Goal: Task Accomplishment & Management: Use online tool/utility

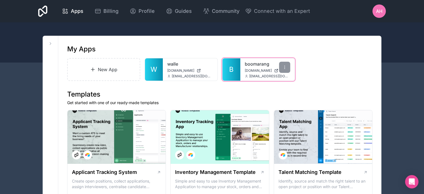
click at [251, 67] on div "boomarang boomarang.noloco.co anoop@ubilo.in" at bounding box center [267, 69] width 55 height 22
click at [287, 64] on div at bounding box center [284, 67] width 11 height 11
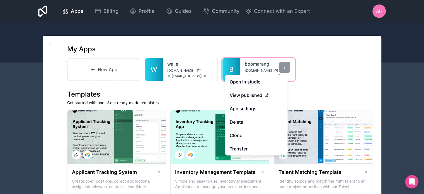
click at [259, 65] on link "boomarang" at bounding box center [268, 64] width 46 height 7
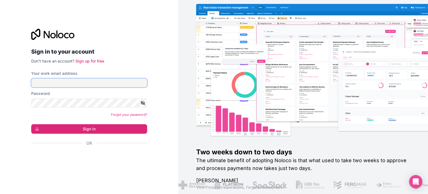
click at [67, 80] on input "Your work email address" at bounding box center [89, 82] width 116 height 9
type input "**********"
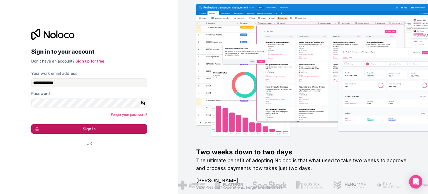
click at [95, 129] on button "Sign in" at bounding box center [89, 128] width 116 height 9
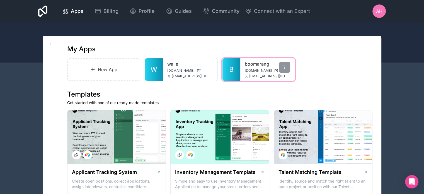
click at [236, 69] on link "B" at bounding box center [232, 69] width 18 height 22
click at [287, 68] on icon at bounding box center [285, 67] width 4 height 4
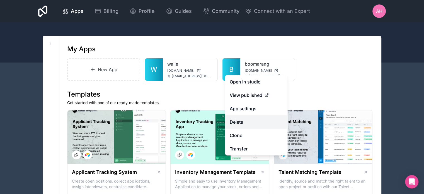
click at [236, 123] on button "Delete" at bounding box center [256, 121] width 62 height 13
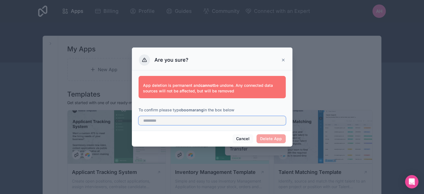
click at [181, 122] on input "text" at bounding box center [212, 120] width 147 height 9
type input "*********"
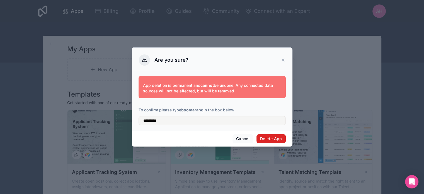
click at [269, 138] on button "Delete App" at bounding box center [271, 138] width 29 height 9
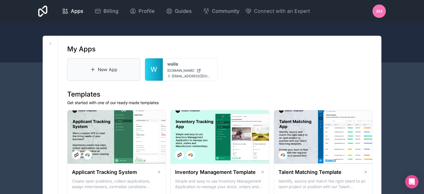
click at [93, 70] on icon at bounding box center [93, 70] width 6 height 6
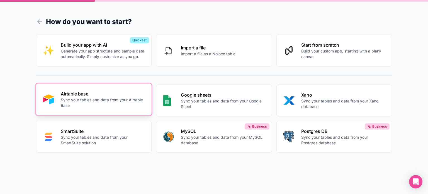
click at [85, 98] on p "Sync your tables and data from your Airtable Base" at bounding box center [103, 102] width 84 height 11
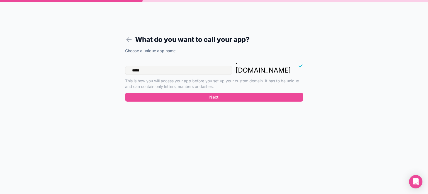
drag, startPoint x: 145, startPoint y: 62, endPoint x: 102, endPoint y: 61, distance: 43.0
click at [102, 61] on div "What do you want to call your app? Choose a unique app name ***** . [DOMAIN_NAM…" at bounding box center [214, 97] width 428 height 194
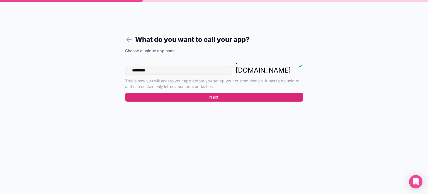
type input "*********"
click at [216, 93] on button "Next" at bounding box center [214, 97] width 178 height 9
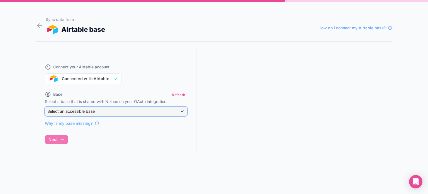
click at [81, 111] on span "Select an accessible base" at bounding box center [70, 111] width 47 height 5
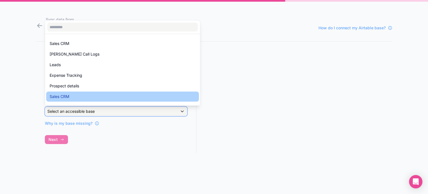
scroll to position [84, 0]
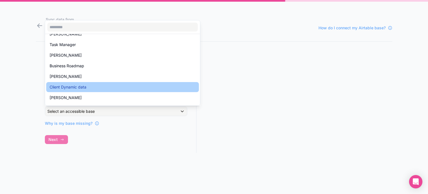
click at [77, 88] on span "Client Dynamic data" at bounding box center [68, 87] width 37 height 7
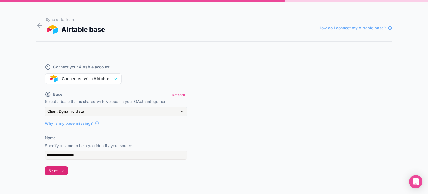
click at [58, 170] on button "Next" at bounding box center [56, 170] width 23 height 9
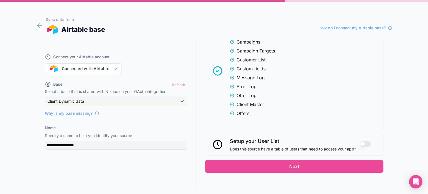
scroll to position [160, 0]
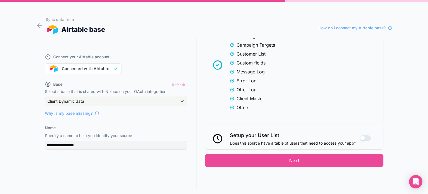
click at [363, 137] on button "Use setting" at bounding box center [365, 138] width 11 height 6
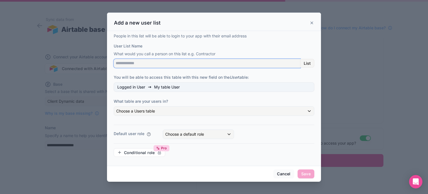
click at [170, 62] on input "User List Name" at bounding box center [207, 63] width 187 height 9
type input "******"
click at [201, 74] on div "People in this list will be able to login to your app with their email address …" at bounding box center [214, 97] width 201 height 128
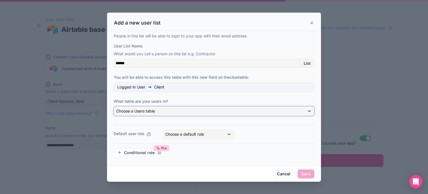
click at [160, 112] on div "Choose a Users table" at bounding box center [214, 111] width 200 height 9
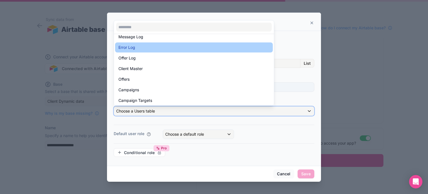
scroll to position [37, 0]
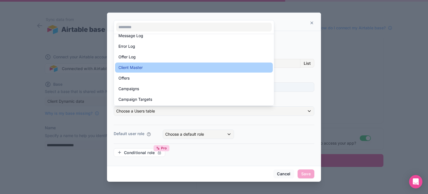
click at [141, 69] on span "Client Master" at bounding box center [131, 67] width 24 height 7
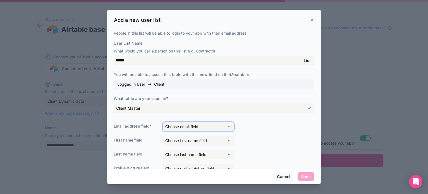
click at [213, 127] on div "Choose email field" at bounding box center [198, 126] width 71 height 9
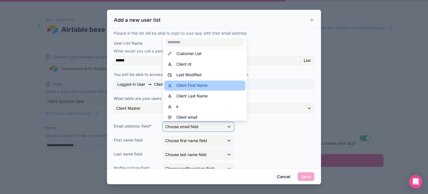
scroll to position [28, 0]
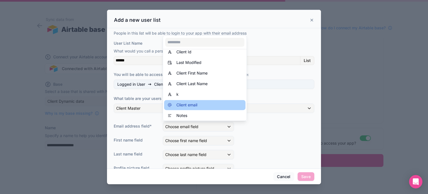
click at [192, 105] on span "Client email" at bounding box center [187, 105] width 21 height 7
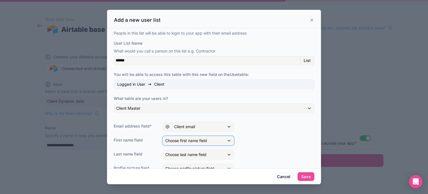
click at [190, 141] on span "Choose first name field" at bounding box center [186, 140] width 42 height 5
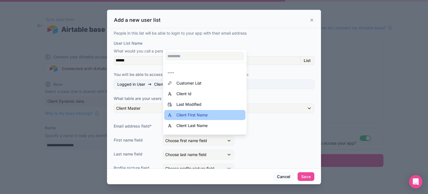
click at [188, 114] on span "Client First Name" at bounding box center [192, 115] width 31 height 7
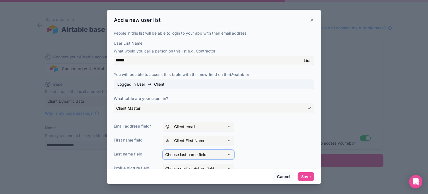
click at [190, 154] on span "Choose last name field" at bounding box center [185, 154] width 41 height 5
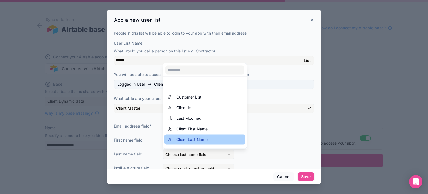
click at [188, 137] on span "Client Last Name" at bounding box center [192, 139] width 31 height 7
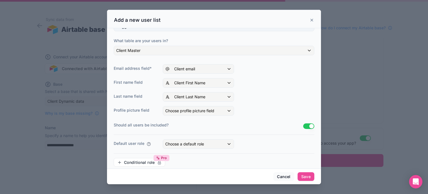
scroll to position [63, 0]
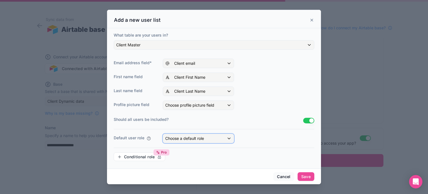
click at [213, 137] on div "Choose a default role" at bounding box center [198, 138] width 71 height 9
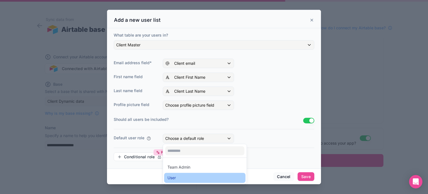
click at [185, 178] on div "User" at bounding box center [205, 177] width 75 height 7
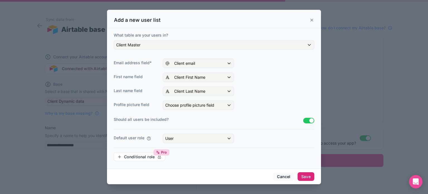
click at [304, 175] on button "Save" at bounding box center [306, 176] width 17 height 9
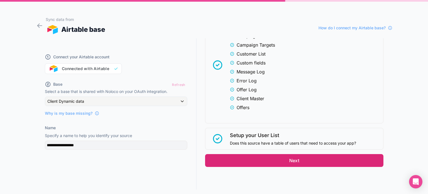
click at [288, 158] on button "Next" at bounding box center [294, 160] width 178 height 13
